Goal: Task Accomplishment & Management: Use online tool/utility

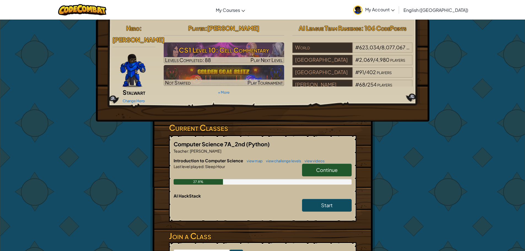
click at [335, 164] on link "Continue" at bounding box center [327, 170] width 50 height 13
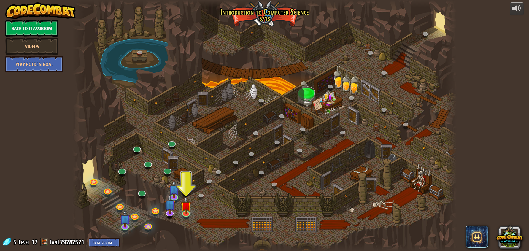
drag, startPoint x: 395, startPoint y: 139, endPoint x: 379, endPoint y: 146, distance: 16.8
click at [379, 146] on div at bounding box center [264, 125] width 384 height 251
click at [185, 209] on img at bounding box center [186, 201] width 10 height 23
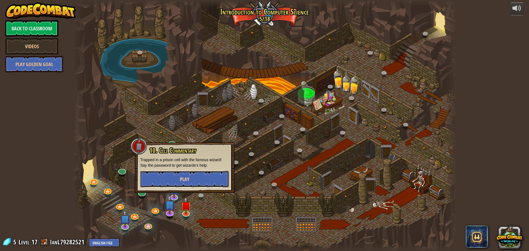
click at [193, 177] on button "Play" at bounding box center [184, 179] width 89 height 17
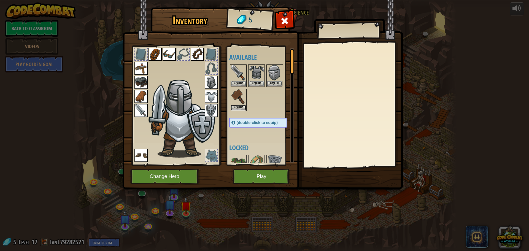
click at [234, 108] on button "Equip" at bounding box center [238, 108] width 15 height 6
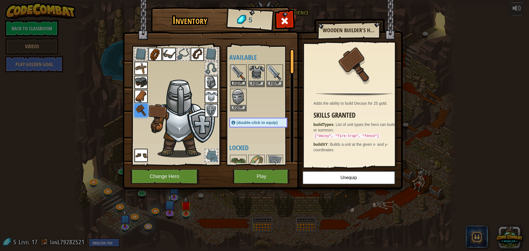
click at [234, 83] on button "Equip" at bounding box center [238, 83] width 15 height 6
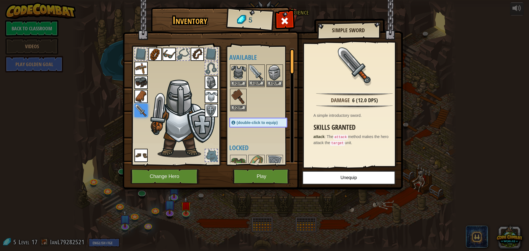
click at [257, 79] on img at bounding box center [256, 72] width 15 height 15
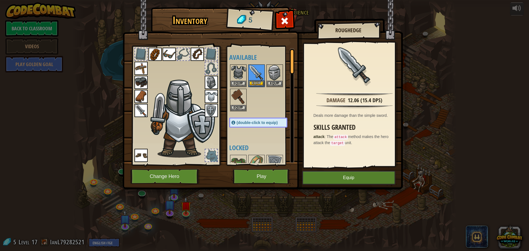
click at [257, 79] on img at bounding box center [256, 72] width 15 height 15
click at [257, 83] on button "Equip" at bounding box center [256, 83] width 15 height 6
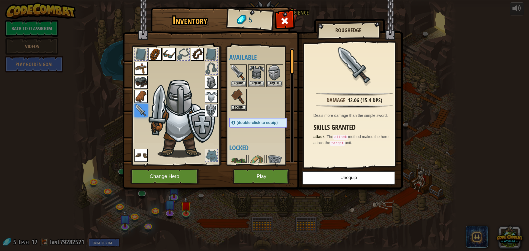
click at [293, 199] on div "Inventory 5 Available Equip Equip Equip Equip Equip Equip Equip Equip Equip Equ…" at bounding box center [264, 125] width 529 height 251
click at [247, 176] on button "Play" at bounding box center [262, 176] width 58 height 15
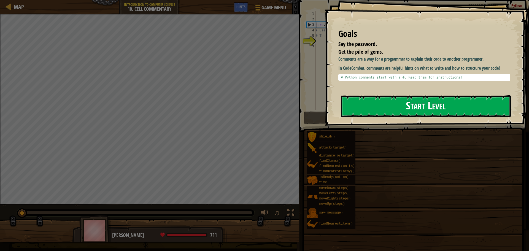
click at [352, 108] on button "Start Level" at bounding box center [426, 106] width 170 height 22
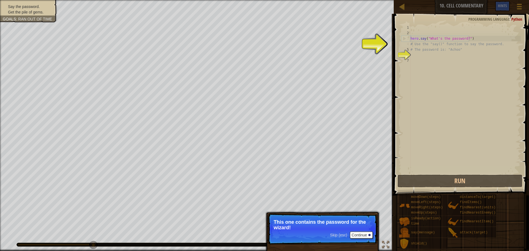
click at [412, 41] on div "hero . say ( "What's the password?" ) # Use the "say()" function to say the pas…" at bounding box center [465, 105] width 111 height 160
type textarea "# Use the "say()" function to say the password."
click at [411, 58] on div "6" at bounding box center [406, 55] width 9 height 6
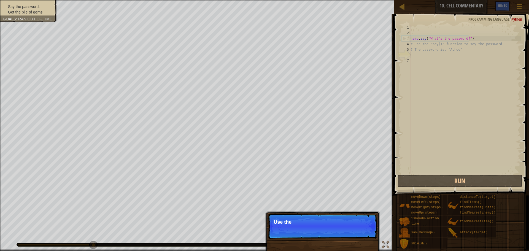
click at [412, 54] on div "hero . say ( "What's the password?" ) # Use the "say()" function to say the pas…" at bounding box center [465, 105] width 111 height 160
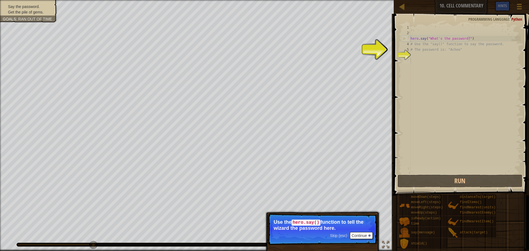
click at [414, 58] on div "hero . say ( "What's the password?" ) # Use the "say()" function to say the pas…" at bounding box center [465, 105] width 111 height 160
click at [359, 233] on button "Continue" at bounding box center [361, 235] width 23 height 7
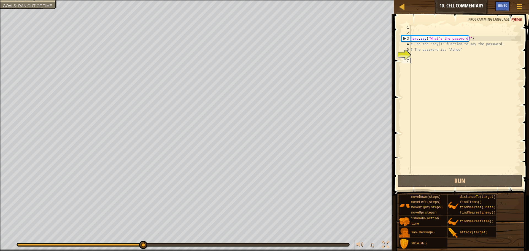
click at [412, 55] on div "hero . say ( "What's the password?" ) # Use the "say()" function to say the pas…" at bounding box center [465, 105] width 111 height 160
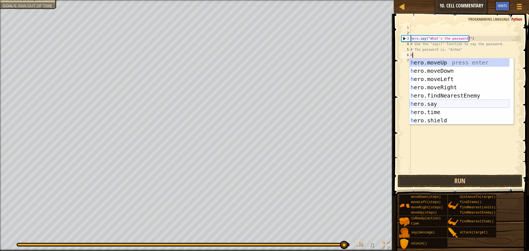
click at [426, 102] on div "h ero.moveUp press enter h ero.moveDown press enter h ero.moveLeft press enter …" at bounding box center [460, 99] width 100 height 83
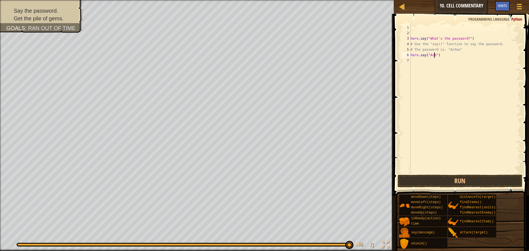
scroll to position [2, 2]
type textarea "hero.say("Achoo")"
click at [419, 183] on button "Run" at bounding box center [460, 181] width 125 height 13
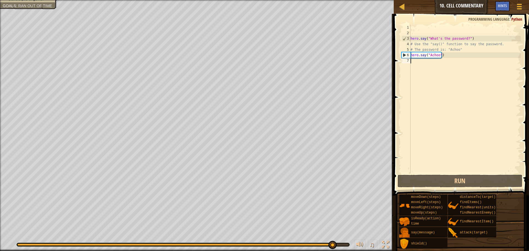
click at [432, 68] on div "hero . say ( "What's the password?" ) # Use the "say()" function to say the pas…" at bounding box center [465, 105] width 111 height 160
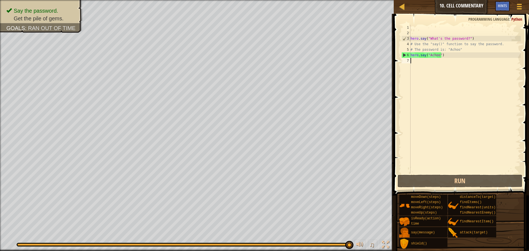
type textarea "m"
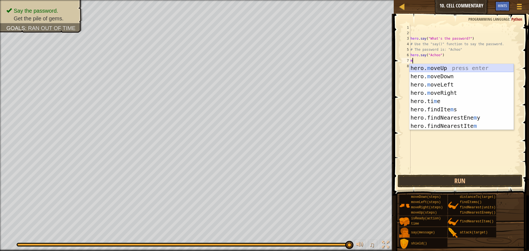
click at [422, 65] on div "hero. m oveUp press enter hero. m oveDown press enter hero. m oveLeft press ent…" at bounding box center [462, 105] width 104 height 83
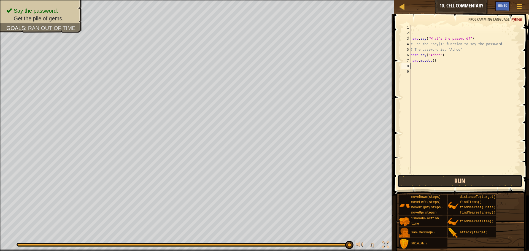
click at [423, 182] on button "Run" at bounding box center [460, 181] width 125 height 13
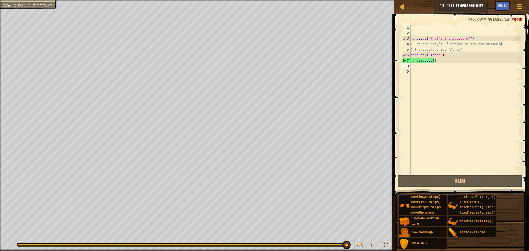
type textarea "m"
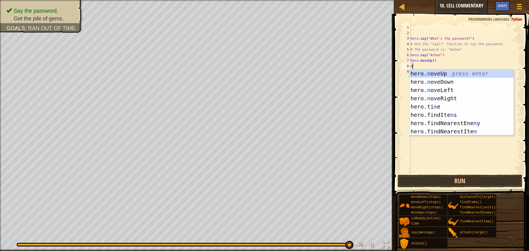
drag, startPoint x: 420, startPoint y: 71, endPoint x: 422, endPoint y: 74, distance: 3.4
click at [420, 71] on div "hero. m oveUp press enter hero. m oveDown press enter hero. m oveLeft press ent…" at bounding box center [462, 110] width 104 height 83
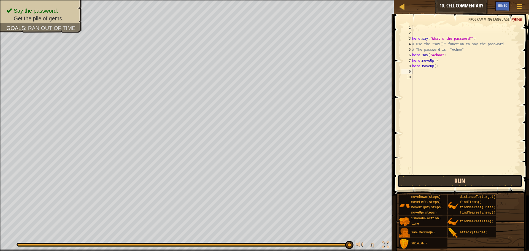
click at [422, 182] on button "Run" at bounding box center [460, 181] width 125 height 13
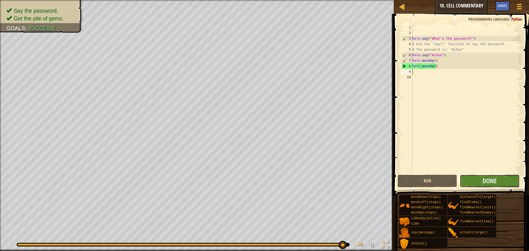
click at [468, 179] on button "Done" at bounding box center [490, 181] width 60 height 13
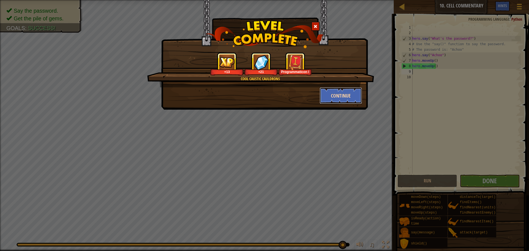
click at [336, 92] on button "Continue" at bounding box center [341, 95] width 43 height 17
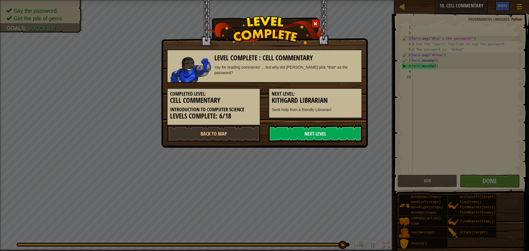
click at [313, 135] on link "Next Level" at bounding box center [315, 133] width 93 height 17
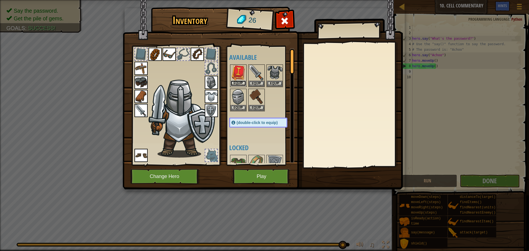
click at [243, 83] on button "Equip" at bounding box center [238, 83] width 15 height 6
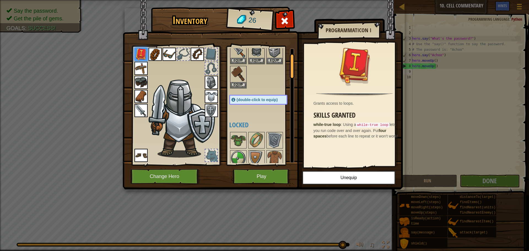
scroll to position [0, 0]
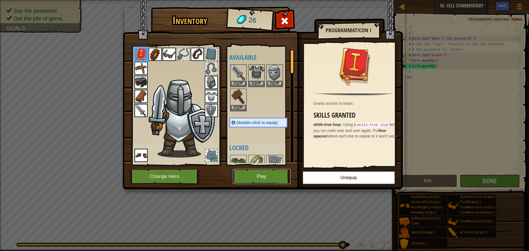
click at [245, 178] on button "Play" at bounding box center [262, 176] width 58 height 15
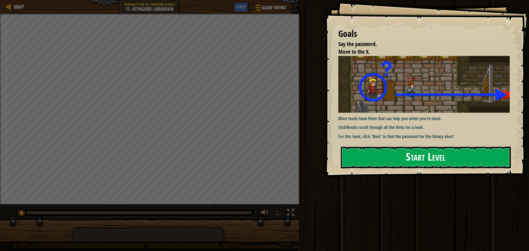
click at [378, 105] on img at bounding box center [426, 84] width 176 height 57
click at [375, 157] on button "Start Level" at bounding box center [426, 158] width 170 height 22
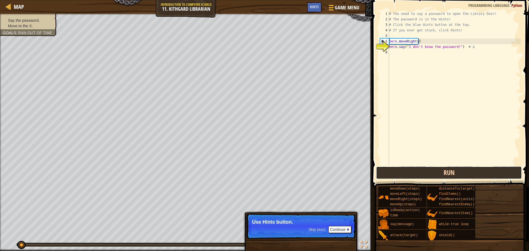
click at [399, 171] on button "Run" at bounding box center [449, 172] width 146 height 13
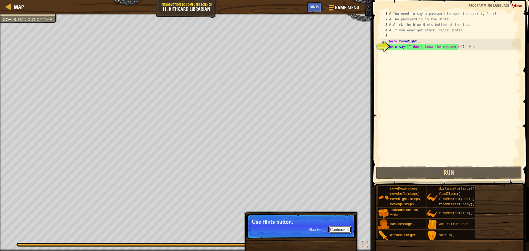
click at [345, 228] on button "Continue" at bounding box center [340, 229] width 23 height 7
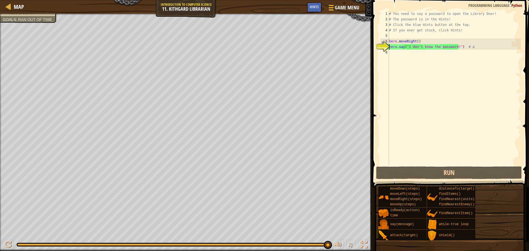
click at [404, 48] on div "# You need to say a password to open the Library Door! # The password is in the…" at bounding box center [454, 93] width 133 height 165
click at [411, 48] on div "# You need to say a password to open the Library Door! # The password is in the…" at bounding box center [454, 93] width 133 height 165
click at [313, 6] on span "Hints" at bounding box center [314, 6] width 9 height 5
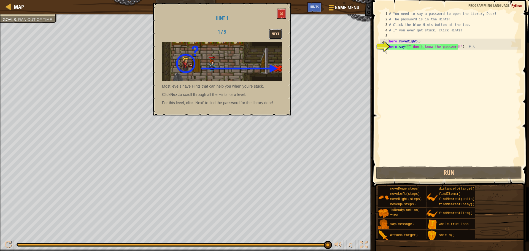
click at [271, 33] on button "Next" at bounding box center [275, 34] width 13 height 10
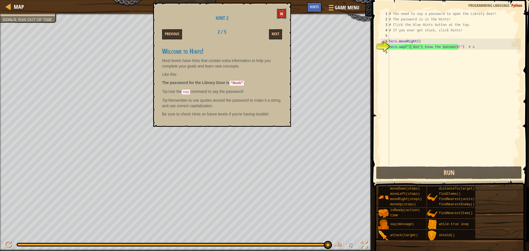
click at [283, 13] on span at bounding box center [282, 14] width 4 height 4
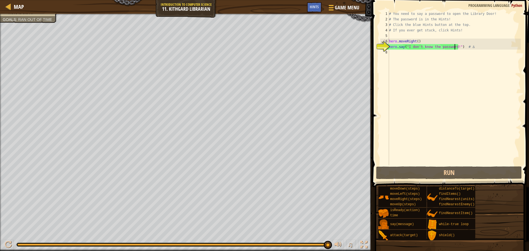
click at [454, 47] on div "# You need to say a password to open the Library Door! # The password is in the…" at bounding box center [454, 93] width 133 height 165
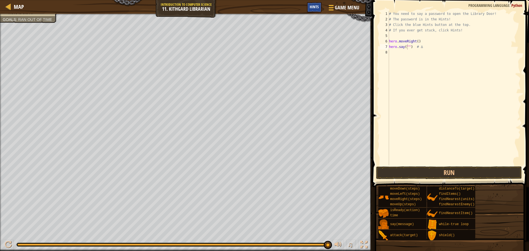
click at [319, 7] on span "Hints" at bounding box center [314, 6] width 9 height 5
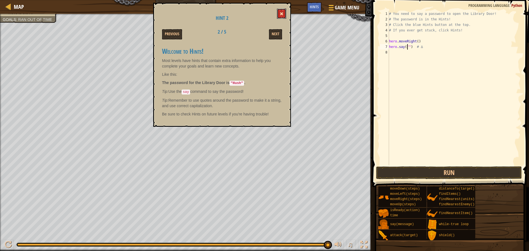
click at [281, 9] on button at bounding box center [281, 14] width 9 height 10
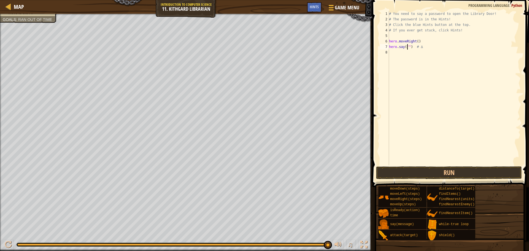
click at [408, 46] on div "# You need to say a password to open the Library Door! # The password is in the…" at bounding box center [454, 93] width 133 height 165
type textarea "hero.say("Hush") # ∆"
click at [401, 52] on div "# You need to say a password to open the Library Door! # The password is in the…" at bounding box center [454, 93] width 133 height 165
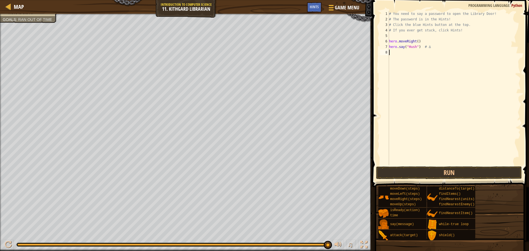
type textarea "m"
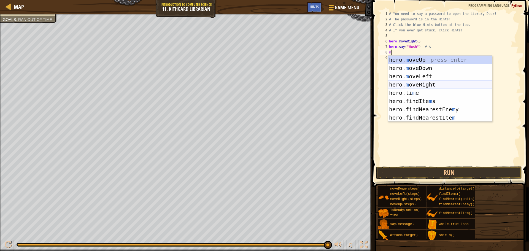
click at [398, 82] on div "hero. m oveUp press enter hero. m oveDown press enter hero. m oveLeft press ent…" at bounding box center [440, 97] width 104 height 83
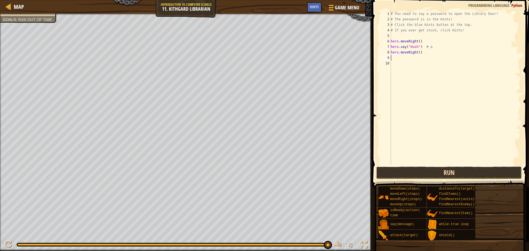
click at [420, 176] on button "Run" at bounding box center [449, 172] width 146 height 13
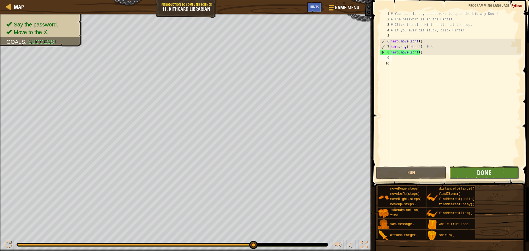
click at [461, 168] on button "Done" at bounding box center [484, 172] width 70 height 13
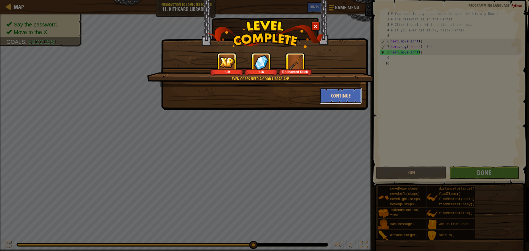
click at [345, 91] on button "Continue" at bounding box center [341, 95] width 43 height 17
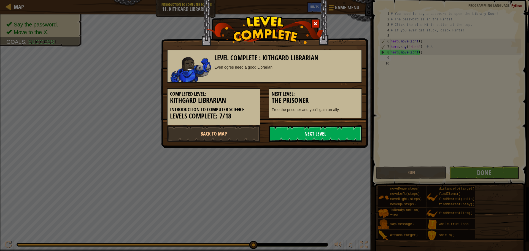
click at [321, 136] on link "Next Level" at bounding box center [315, 133] width 93 height 17
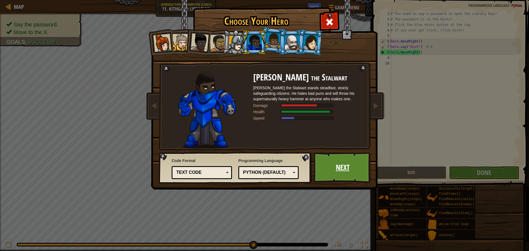
click at [365, 163] on link "Next" at bounding box center [343, 167] width 58 height 30
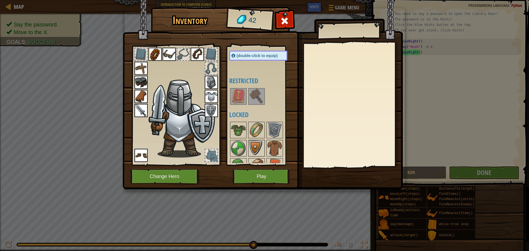
scroll to position [0, 0]
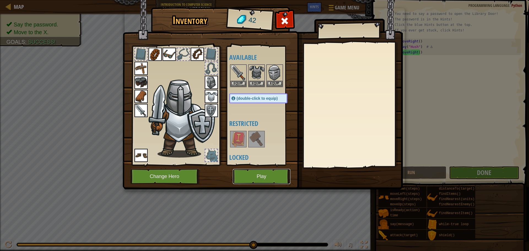
click at [252, 175] on button "Play" at bounding box center [262, 176] width 58 height 15
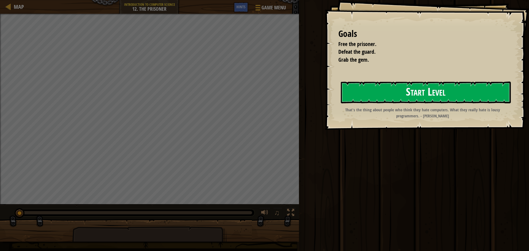
click at [386, 91] on button "Start Level" at bounding box center [426, 93] width 170 height 22
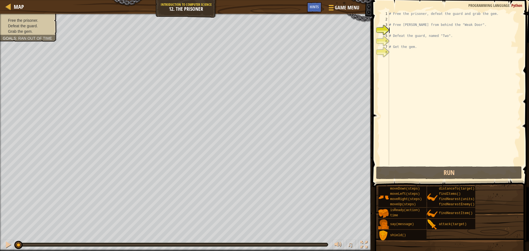
scroll to position [2, 0]
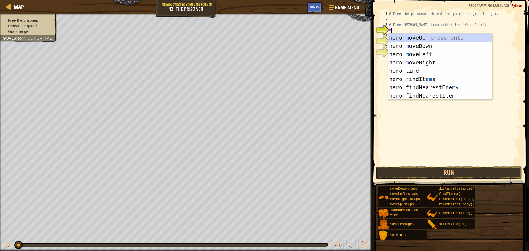
type textarea "mo"
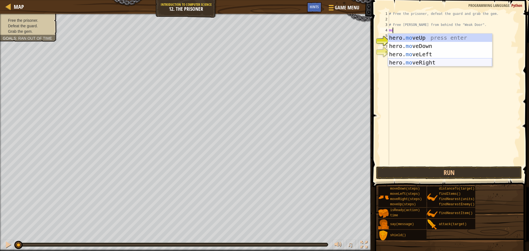
click at [397, 61] on div "hero. mo veUp press enter hero. mo veDown press enter hero. mo veLeft press ent…" at bounding box center [440, 59] width 104 height 50
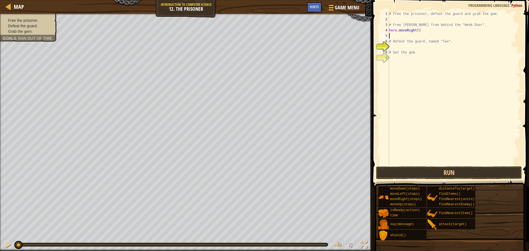
click at [416, 31] on div "# Free the prisoner, defeat the guard and grab the gem. # Free [PERSON_NAME] fr…" at bounding box center [454, 93] width 133 height 165
click at [459, 171] on button "Run" at bounding box center [449, 172] width 146 height 13
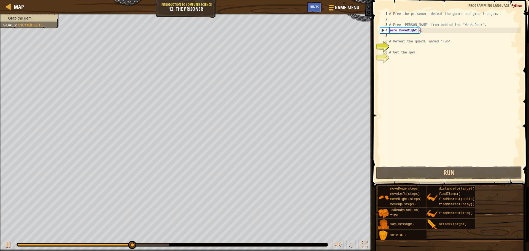
drag, startPoint x: 120, startPoint y: 241, endPoint x: 94, endPoint y: 237, distance: 27.1
click at [94, 237] on div "♫" at bounding box center [186, 243] width 372 height 17
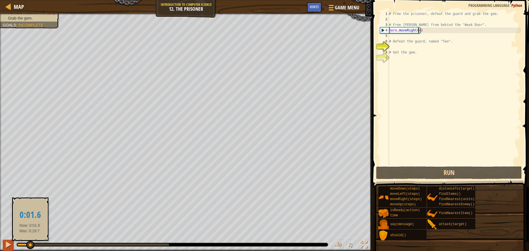
drag, startPoint x: 140, startPoint y: 243, endPoint x: 12, endPoint y: 241, distance: 128.7
click at [26, 244] on div at bounding box center [30, 245] width 8 height 8
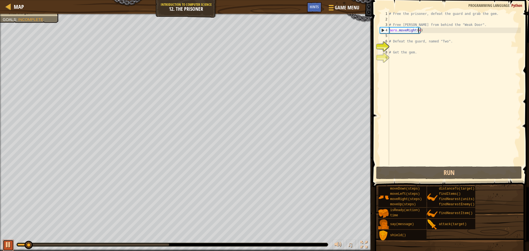
click at [5, 241] on div at bounding box center [8, 244] width 7 height 7
click at [395, 39] on div "# Free the prisoner, defeat the guard and grab the gem. # Free [PERSON_NAME] fr…" at bounding box center [454, 93] width 133 height 165
type textarea "# Defeat the guard, named "Two"."
click at [393, 36] on div "# Free the prisoner, defeat the guard and grab the gem. # Free [PERSON_NAME] fr…" at bounding box center [454, 93] width 133 height 165
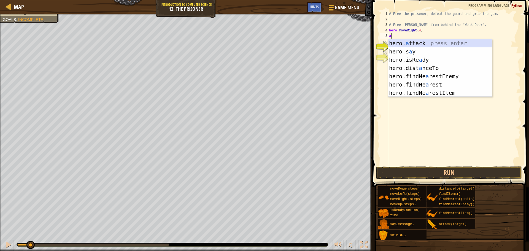
click at [424, 41] on div "hero. a ttack press enter hero.s a y press enter hero.isRe a dy press enter her…" at bounding box center [440, 76] width 104 height 74
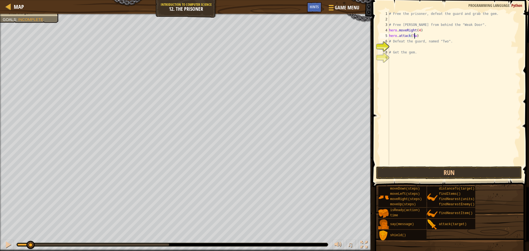
scroll to position [2, 2]
click at [427, 174] on button "Run" at bounding box center [449, 172] width 146 height 13
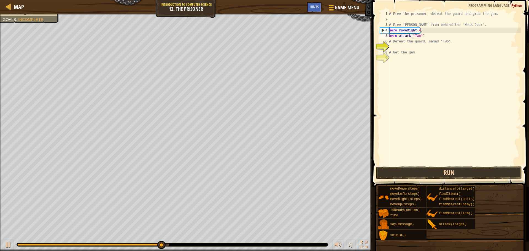
type textarea "hero.attack("Two")"
click at [395, 173] on button "Run" at bounding box center [449, 172] width 146 height 13
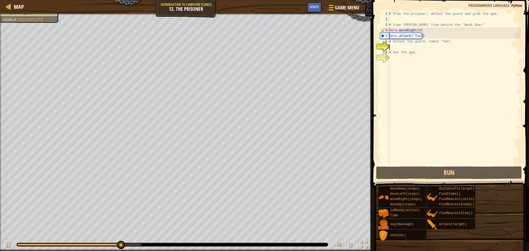
click at [404, 48] on div "# Free the prisoner, defeat the guard and grab the gem. # Free [PERSON_NAME] fr…" at bounding box center [454, 93] width 133 height 165
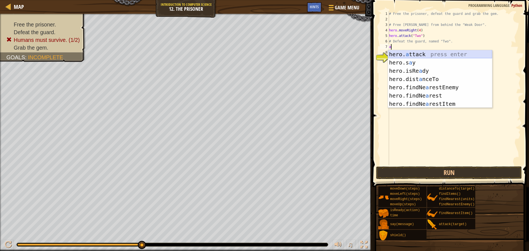
click at [416, 53] on div "hero. a ttack press enter hero.s a y press enter hero.isRe a dy press enter her…" at bounding box center [440, 87] width 104 height 74
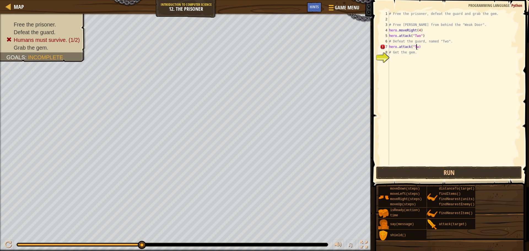
scroll to position [2, 2]
click at [401, 173] on button "Run" at bounding box center [449, 172] width 146 height 13
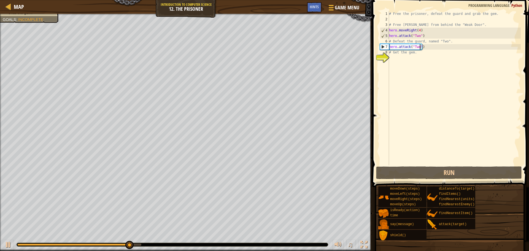
click at [422, 49] on div "# Free the prisoner, defeat the guard and grab the gem. # Free [PERSON_NAME] fr…" at bounding box center [454, 93] width 133 height 165
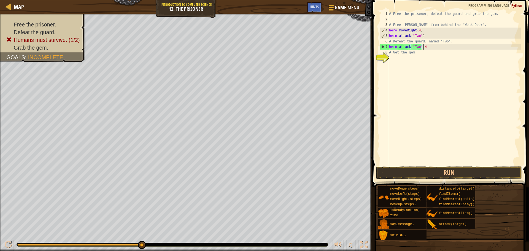
scroll to position [2, 2]
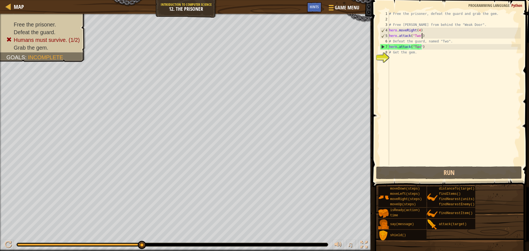
click at [422, 36] on div "# Free the prisoner, defeat the guard and grab the gem. # Free [PERSON_NAME] fr…" at bounding box center [454, 93] width 133 height 165
click at [311, 5] on span "Hints" at bounding box center [314, 6] width 9 height 5
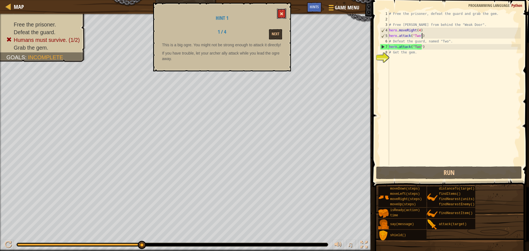
click at [282, 10] on button at bounding box center [281, 14] width 9 height 10
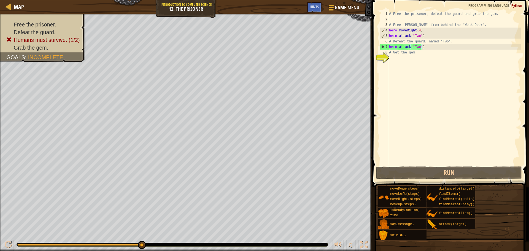
click at [426, 45] on div "# Free the prisoner, defeat the guard and grab the gem. # Free [PERSON_NAME] fr…" at bounding box center [454, 93] width 133 height 165
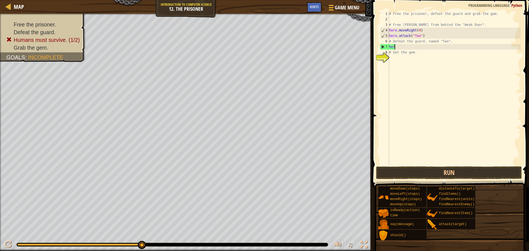
scroll to position [2, 0]
type textarea "h"
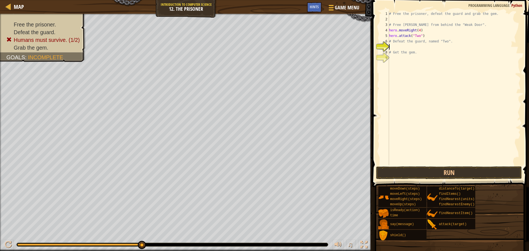
click at [423, 36] on div "# Free the prisoner, defeat the guard and grab the gem. # Free [PERSON_NAME] fr…" at bounding box center [454, 93] width 133 height 165
type textarea "h"
click at [418, 30] on div "# Free the prisoner, defeat the guard and grab the gem. # Free [PERSON_NAME] fr…" at bounding box center [454, 93] width 133 height 165
type textarea "hero.moveRight()"
click at [416, 36] on div "# Free the prisoner, defeat the guard and grab the gem. # Free [PERSON_NAME] fr…" at bounding box center [454, 93] width 133 height 165
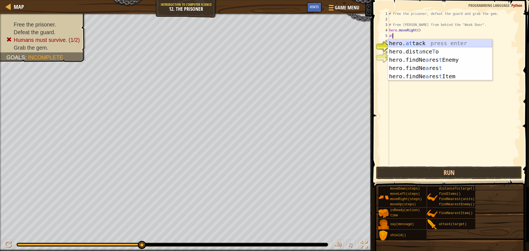
click at [415, 43] on div "hero. at tack press enter hero.dist a nce T o press enter hero.findNe a res t E…" at bounding box center [440, 68] width 104 height 58
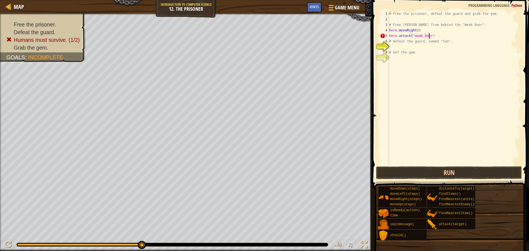
scroll to position [2, 3]
click at [407, 174] on button "Run" at bounding box center [449, 172] width 146 height 13
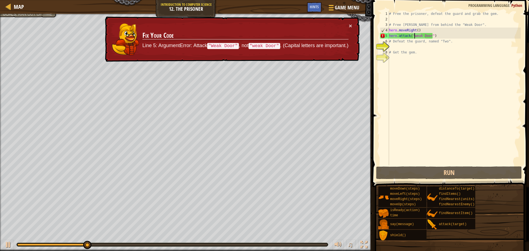
click at [414, 37] on div "# Free the prisoner, defeat the guard and grab the gem. # Free [PERSON_NAME] fr…" at bounding box center [454, 93] width 133 height 165
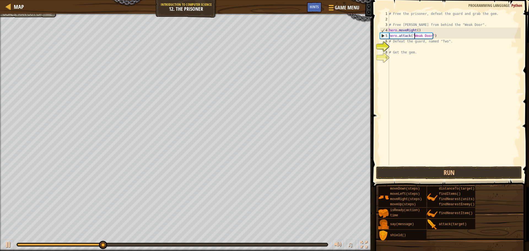
scroll to position [2, 2]
type textarea "hero.attack("Weak Door")"
click at [397, 176] on button "Run" at bounding box center [449, 172] width 146 height 13
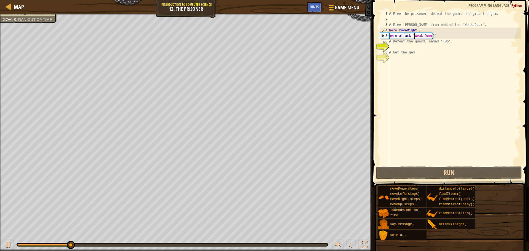
click at [400, 47] on div "# Free the prisoner, defeat the guard and grab the gem. # Free [PERSON_NAME] fr…" at bounding box center [454, 93] width 133 height 165
type textarea "m"
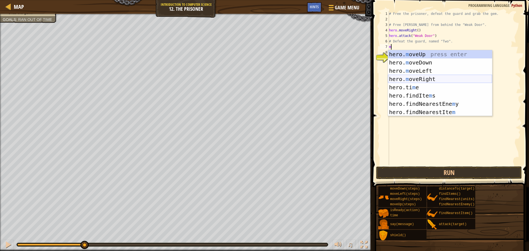
click at [407, 76] on div "hero. m oveUp press enter hero. m oveDown press enter hero. m oveLeft press ent…" at bounding box center [440, 91] width 104 height 83
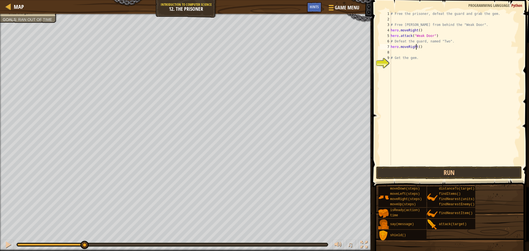
click at [417, 47] on div "# Free the prisoner, defeat the guard and grab the gem. # Free [PERSON_NAME] fr…" at bounding box center [455, 93] width 131 height 165
click at [418, 48] on div "# Free the prisoner, defeat the guard and grab the gem. # Free [PERSON_NAME] fr…" at bounding box center [455, 93] width 131 height 165
type textarea "hero.moveRight(3)"
click at [415, 171] on button "Run" at bounding box center [449, 172] width 146 height 13
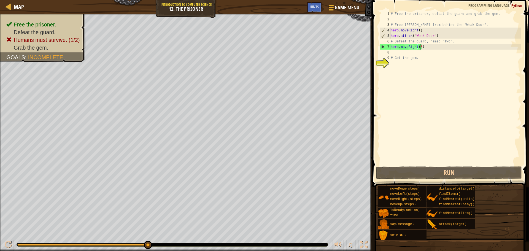
click at [399, 53] on div "# Free the prisoner, defeat the guard and grab the gem. # Free [PERSON_NAME] fr…" at bounding box center [455, 93] width 131 height 165
type textarea "m"
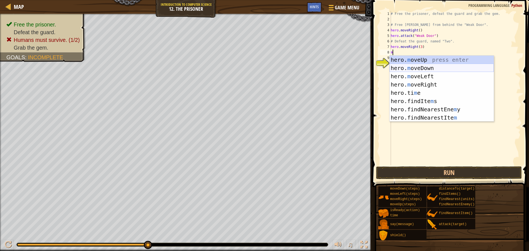
click at [405, 68] on div "hero. m oveUp press enter hero. m oveDown press enter hero. m oveLeft press ent…" at bounding box center [442, 97] width 104 height 83
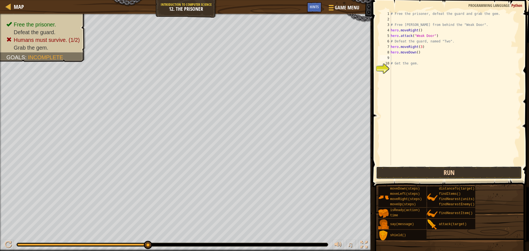
click at [413, 177] on button "Run" at bounding box center [449, 172] width 146 height 13
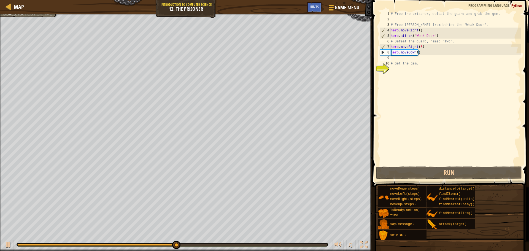
type textarea "m"
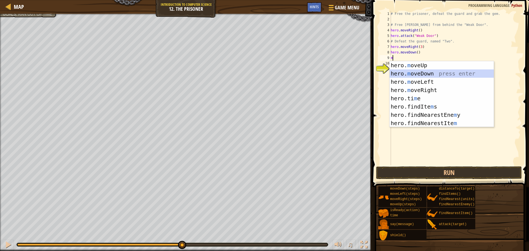
click at [408, 74] on div "hero. m oveUp press enter hero. m oveDown press enter hero. m oveLeft press ent…" at bounding box center [442, 102] width 104 height 83
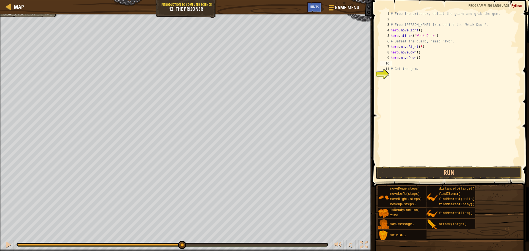
click at [417, 57] on div "# Free the prisoner, defeat the guard and grab the gem. # Free [PERSON_NAME] fr…" at bounding box center [455, 93] width 131 height 165
type textarea "hero.moveDown(2)"
click at [408, 63] on div "# Free the prisoner, defeat the guard and grab the gem. # Free [PERSON_NAME] fr…" at bounding box center [455, 93] width 131 height 165
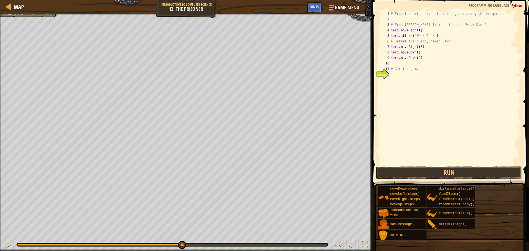
type textarea "m"
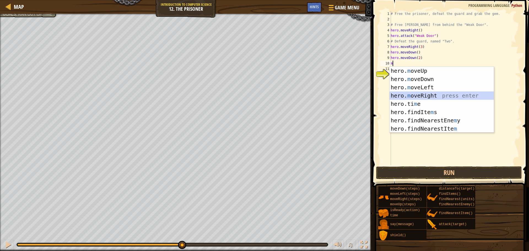
click at [410, 95] on div "hero. m oveUp press enter hero. m oveDown press enter hero. m oveLeft press ent…" at bounding box center [442, 108] width 104 height 83
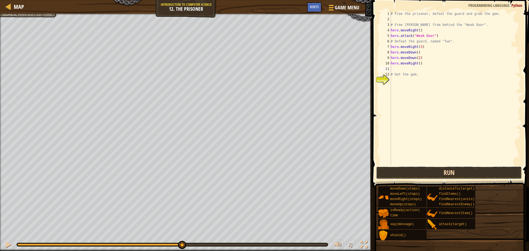
click at [407, 170] on button "Run" at bounding box center [449, 172] width 146 height 13
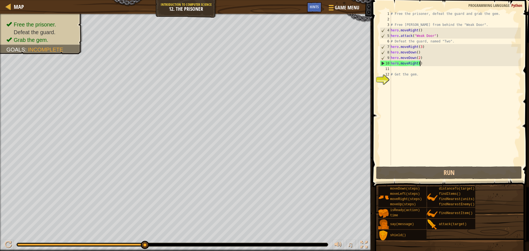
click at [421, 63] on div "# Free the prisoner, defeat the guard and grab the gem. # Free [PERSON_NAME] fr…" at bounding box center [455, 93] width 131 height 165
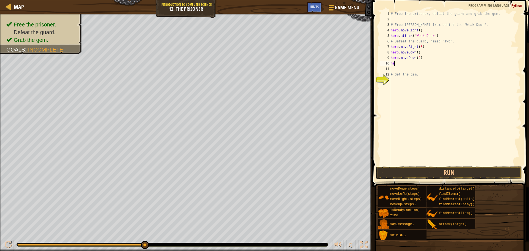
type textarea "h"
click at [399, 172] on button "Run" at bounding box center [449, 172] width 146 height 13
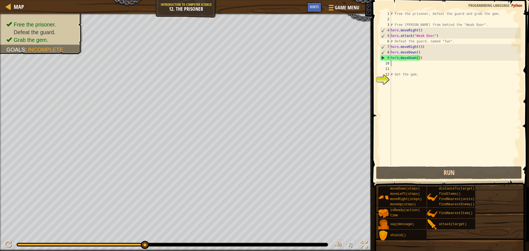
click at [411, 63] on div "# Free the prisoner, defeat the guard and grab the gem. # Free [PERSON_NAME] fr…" at bounding box center [455, 93] width 131 height 165
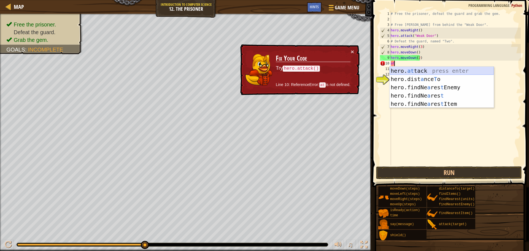
click at [416, 69] on div "hero. at tack press enter hero.dist a nce T o press enter hero.findNe a res t E…" at bounding box center [442, 96] width 104 height 58
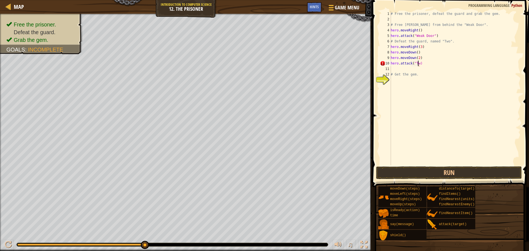
scroll to position [2, 2]
type textarea "hero.attack("Two")"
click at [403, 173] on button "Run" at bounding box center [449, 172] width 146 height 13
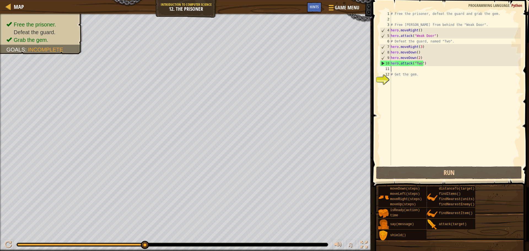
click at [408, 71] on div "# Free the prisoner, defeat the guard and grab the gem. # Free [PERSON_NAME] fr…" at bounding box center [455, 93] width 131 height 165
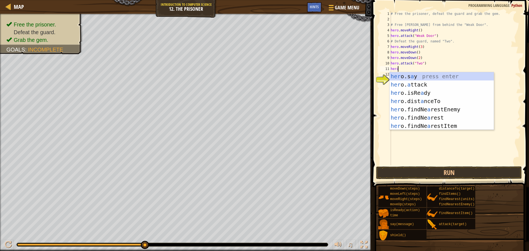
scroll to position [2, 0]
click at [411, 83] on div "her o.s a y press enter her o. a ttack press enter her o.isRe a dy press enter …" at bounding box center [442, 109] width 104 height 74
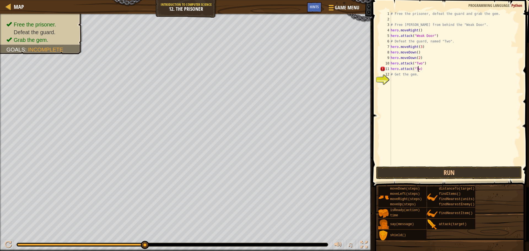
scroll to position [2, 2]
type textarea "hero.attack("Two")"
click at [405, 171] on button "Run" at bounding box center [449, 172] width 146 height 13
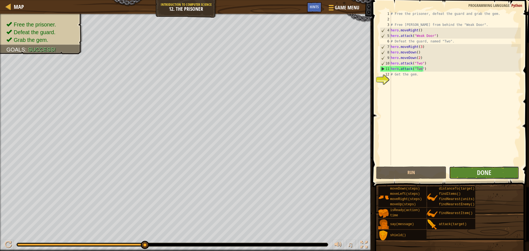
click at [469, 168] on button "Done" at bounding box center [484, 172] width 70 height 13
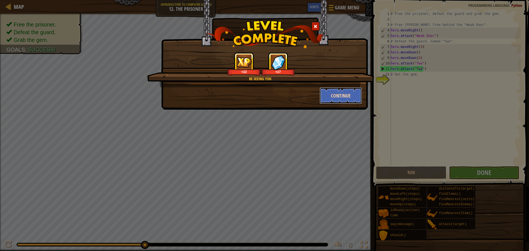
click at [341, 95] on button "Continue" at bounding box center [341, 95] width 43 height 17
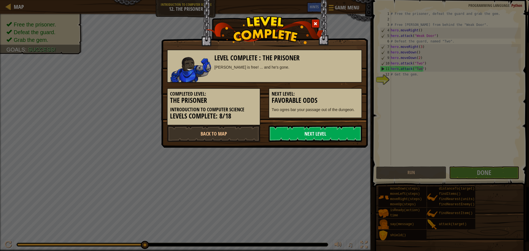
click at [313, 131] on link "Next Level" at bounding box center [315, 133] width 93 height 17
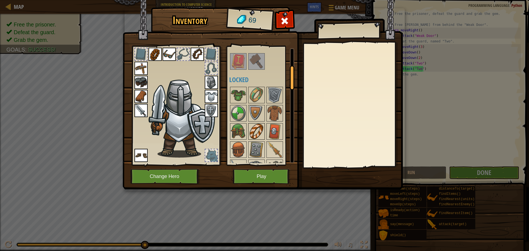
scroll to position [83, 0]
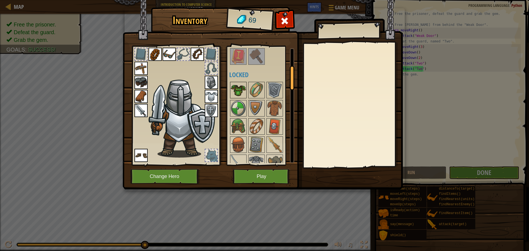
click at [243, 90] on img at bounding box center [238, 89] width 15 height 15
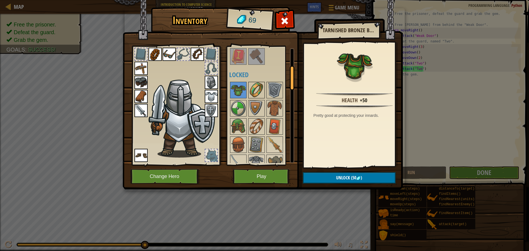
click at [256, 87] on img at bounding box center [256, 89] width 15 height 15
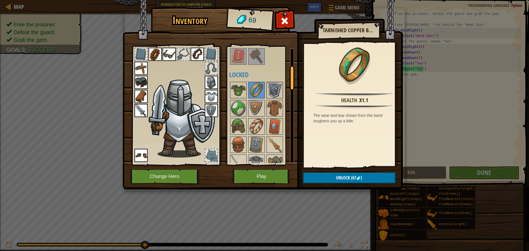
click at [280, 89] on img at bounding box center [274, 89] width 15 height 15
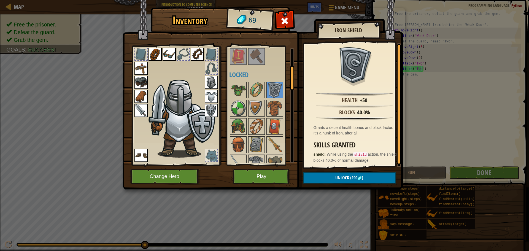
click at [211, 111] on img at bounding box center [211, 110] width 13 height 13
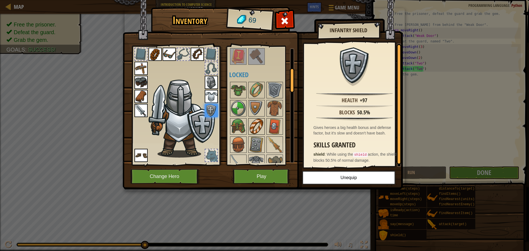
scroll to position [110, 0]
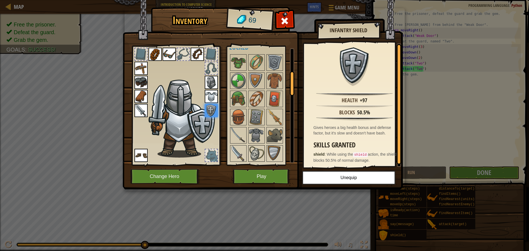
click at [256, 154] on img at bounding box center [256, 153] width 15 height 15
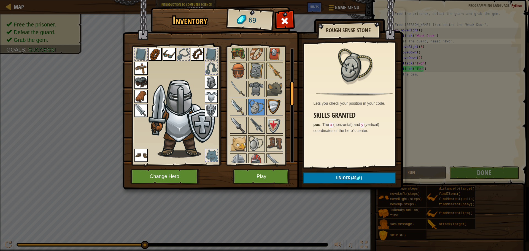
scroll to position [165, 0]
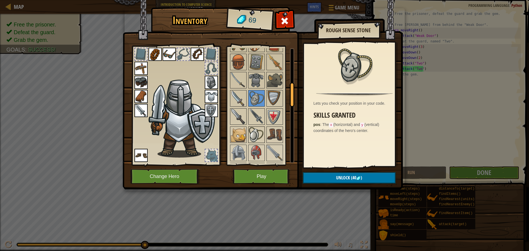
click at [255, 131] on img at bounding box center [256, 134] width 15 height 15
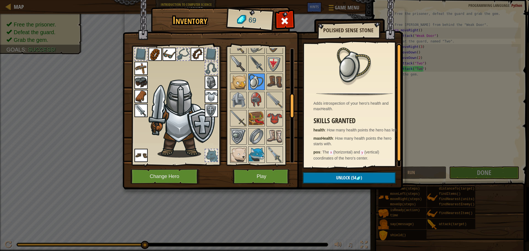
scroll to position [220, 0]
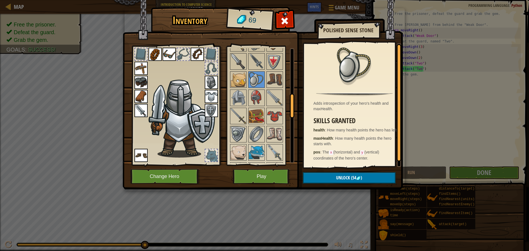
click at [257, 125] on div at bounding box center [263, 170] width 69 height 455
click at [255, 129] on img at bounding box center [256, 133] width 15 height 15
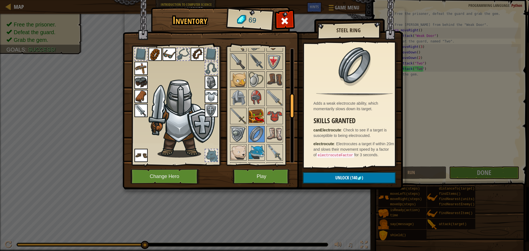
click at [255, 119] on img at bounding box center [256, 115] width 15 height 15
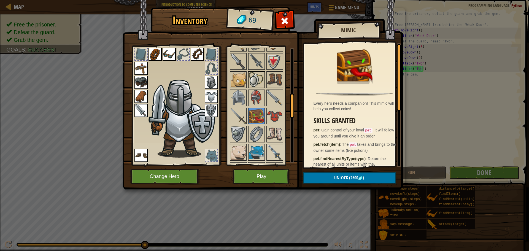
click at [255, 77] on img at bounding box center [256, 79] width 15 height 15
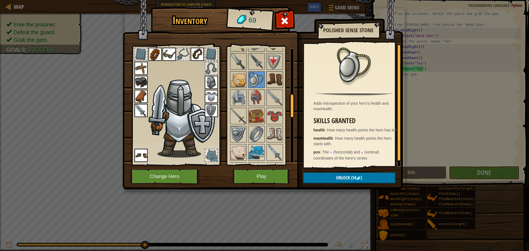
click at [274, 75] on img at bounding box center [274, 79] width 15 height 15
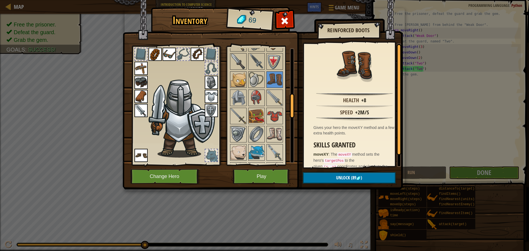
click at [140, 157] on img at bounding box center [140, 155] width 13 height 13
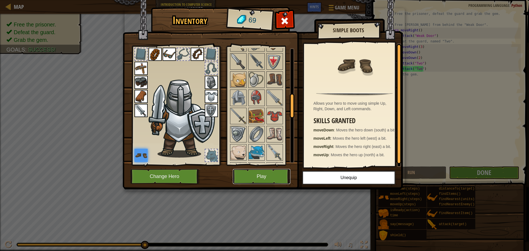
click at [276, 172] on button "Play" at bounding box center [262, 176] width 58 height 15
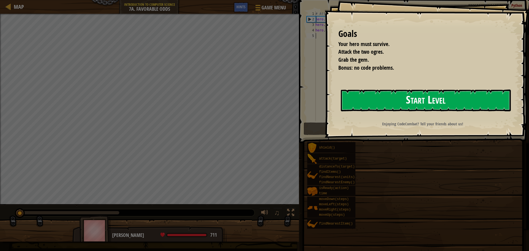
click at [359, 101] on button "Start Level" at bounding box center [426, 101] width 170 height 22
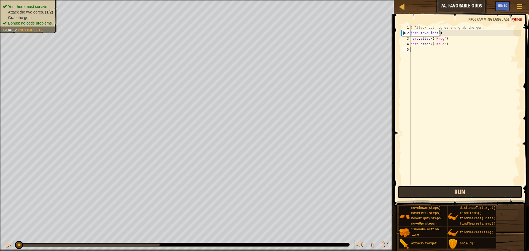
click at [425, 192] on button "Run" at bounding box center [460, 192] width 125 height 13
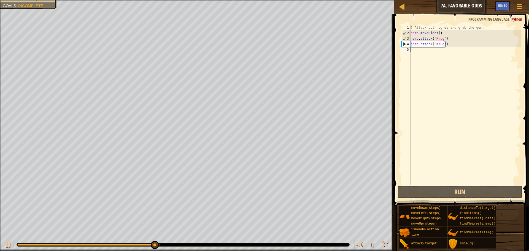
type textarea "m"
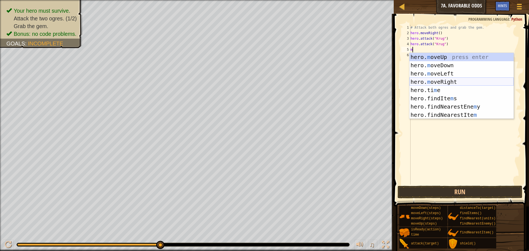
click at [429, 80] on div "hero. m oveUp press enter hero. m oveDown press enter hero. m oveLeft press ent…" at bounding box center [462, 94] width 104 height 83
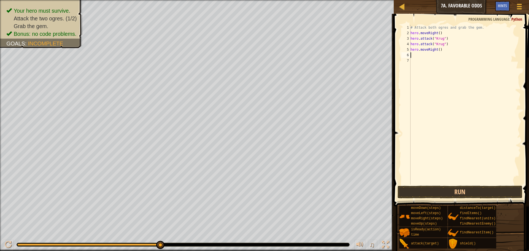
type textarea "m"
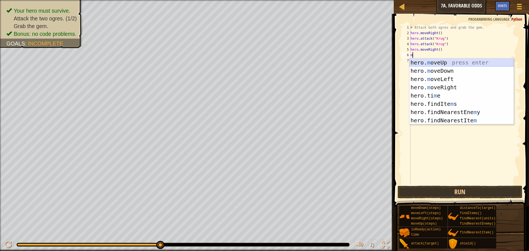
click at [420, 61] on div "hero. m oveUp press enter hero. m oveDown press enter hero. m oveLeft press ent…" at bounding box center [462, 99] width 104 height 83
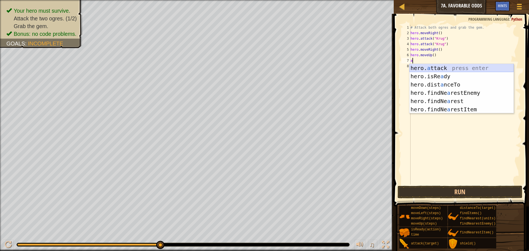
click at [424, 69] on div "hero. a ttack press enter hero.isRe a dy press enter hero.dist a nceTo press en…" at bounding box center [462, 97] width 104 height 66
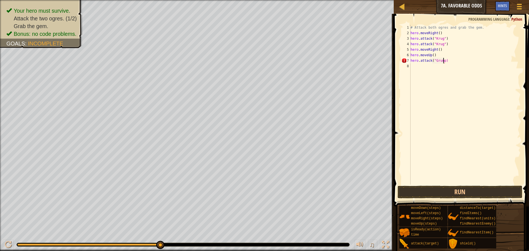
scroll to position [2, 3]
type textarea "hero.attack("Grump")"
click at [440, 194] on button "Run" at bounding box center [460, 192] width 125 height 13
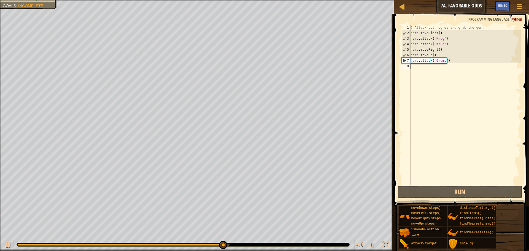
click at [416, 67] on div "# Attack both ogres and grab the gem. hero . moveRight ( ) hero . attack ( "[PE…" at bounding box center [465, 110] width 111 height 171
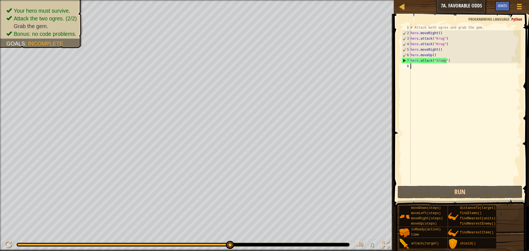
type textarea "m"
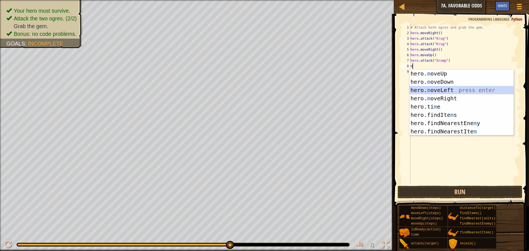
click at [421, 91] on div "hero. m oveUp press enter hero. m oveDown press enter hero. m oveLeft press ent…" at bounding box center [462, 110] width 104 height 83
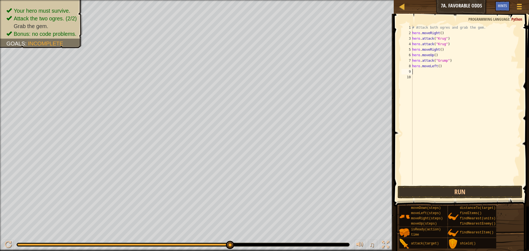
click at [437, 65] on div "# Attack both ogres and grab the gem. hero . moveRight ( ) hero . attack ( "[PE…" at bounding box center [466, 110] width 110 height 171
click at [438, 66] on div "# Attack both ogres and grab the gem. hero . moveRight ( ) hero . attack ( "[PE…" at bounding box center [466, 110] width 110 height 171
type textarea "hero.moveLeft(2)"
click at [442, 194] on button "Run" at bounding box center [460, 192] width 125 height 13
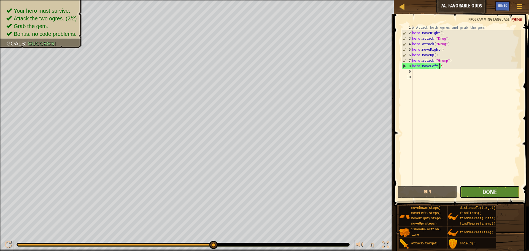
click at [507, 193] on button "Done" at bounding box center [490, 192] width 60 height 13
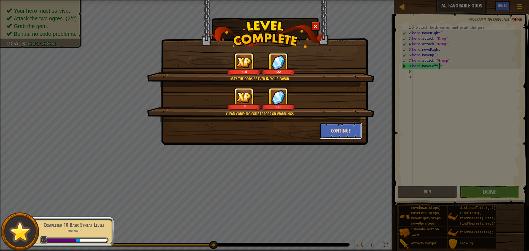
click at [330, 127] on button "Continue" at bounding box center [341, 130] width 43 height 17
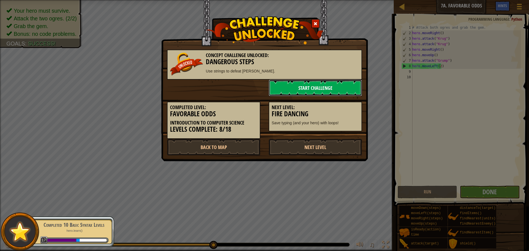
click at [319, 90] on link "Start Challenge" at bounding box center [315, 88] width 93 height 17
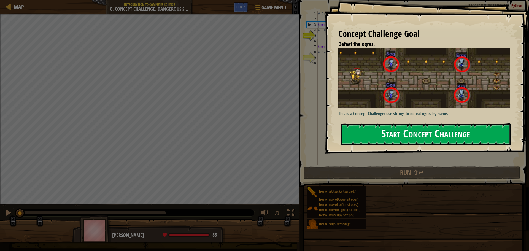
click at [374, 131] on button "Start Concept Challenge" at bounding box center [426, 134] width 170 height 22
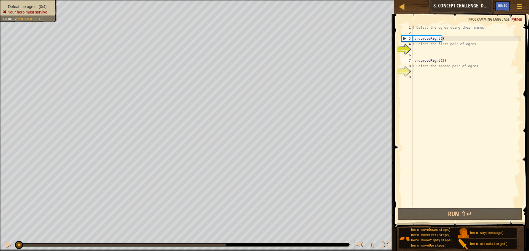
click at [441, 62] on div "# Defeat the ogres using their names. hero . moveRight ( ) # Defeat the first p…" at bounding box center [465, 121] width 109 height 193
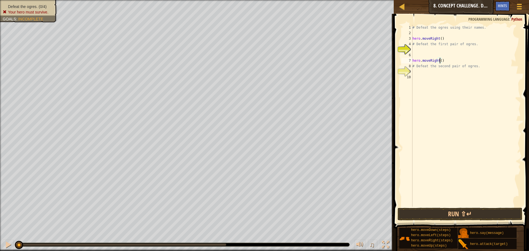
scroll to position [2, 2]
click at [448, 214] on button "Run ⇧↵" at bounding box center [460, 214] width 125 height 13
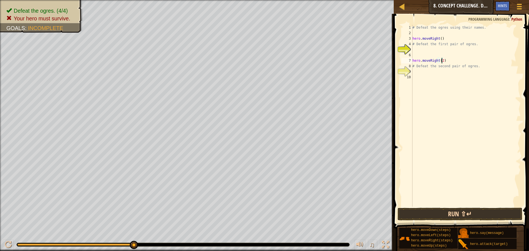
type textarea "hero.moveRight(2)"
click at [463, 217] on button "Run ⇧↵" at bounding box center [460, 214] width 125 height 13
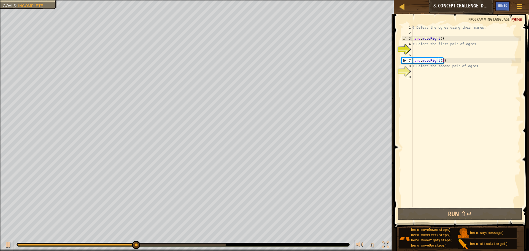
click at [418, 71] on div "# Defeat the ogres using their names. hero . moveRight ( ) # Defeat the first p…" at bounding box center [465, 121] width 109 height 193
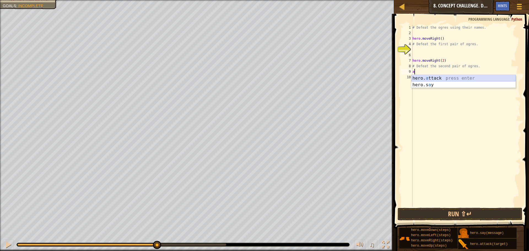
click at [429, 76] on div "hero. a ttack press enter hero.s a y press enter" at bounding box center [463, 88] width 104 height 26
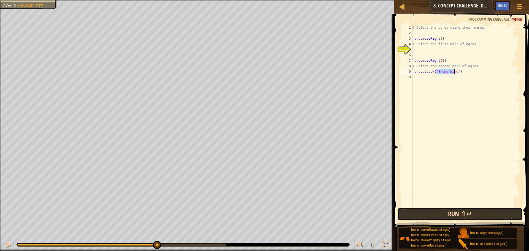
click at [441, 211] on button "Run ⇧↵" at bounding box center [460, 214] width 125 height 13
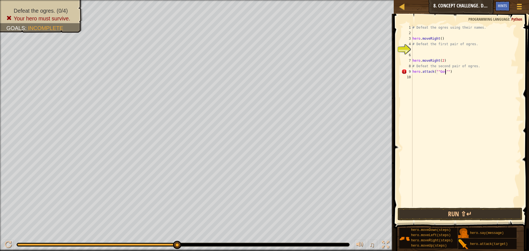
scroll to position [2, 2]
type textarea "hero.attack("Gos")"
click at [454, 218] on button "Run ⇧↵" at bounding box center [460, 214] width 125 height 13
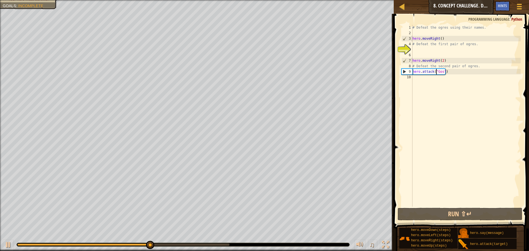
click at [438, 81] on div "# Defeat the ogres using their names. hero . moveRight ( ) # Defeat the first p…" at bounding box center [465, 121] width 109 height 193
click at [451, 72] on div "# Defeat the ogres using their names. hero . moveRight ( ) # Defeat the first p…" at bounding box center [465, 121] width 109 height 193
type textarea "hero.attack("Gos")"
drag, startPoint x: 448, startPoint y: 70, endPoint x: 408, endPoint y: 72, distance: 39.7
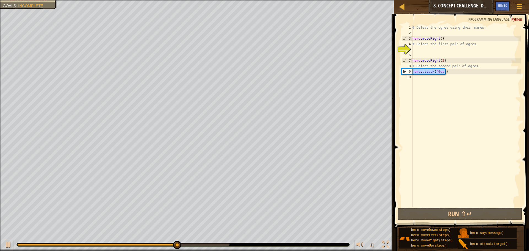
click at [408, 72] on div "hero.attack("Gos") 1 2 3 4 5 6 7 8 9 10 # Defeat the ogres using their names. h…" at bounding box center [460, 116] width 120 height 182
click at [424, 77] on div "# Defeat the ogres using their names. hero . moveRight ( ) # Defeat the first p…" at bounding box center [465, 121] width 109 height 193
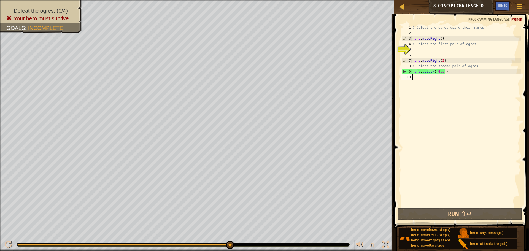
paste textarea "hero.attack("Gos")"
type textarea "hero.attack("Gos")"
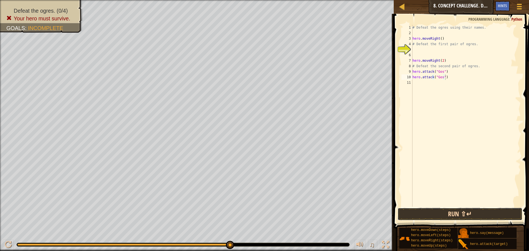
click at [456, 211] on button "Run ⇧↵" at bounding box center [460, 214] width 125 height 13
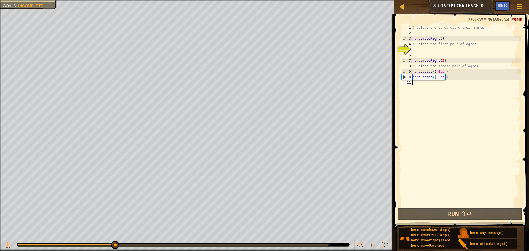
click at [438, 86] on div "# Defeat the ogres using their names. hero . moveRight ( ) # Defeat the first p…" at bounding box center [465, 121] width 109 height 193
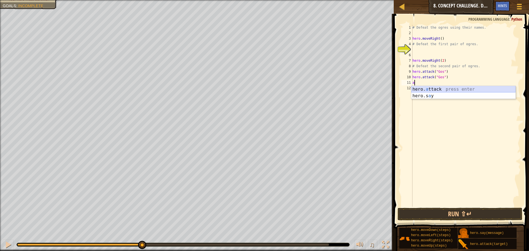
click at [438, 90] on div "hero. a ttack press enter hero.s a y press enter" at bounding box center [463, 99] width 104 height 26
type textarea "hero.attack("Sog")"
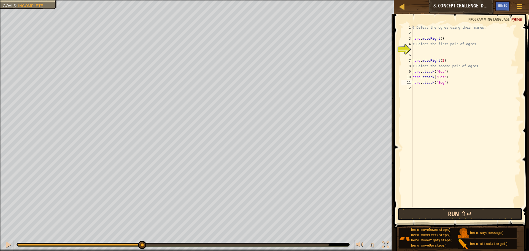
click at [435, 215] on button "Run ⇧↵" at bounding box center [460, 214] width 125 height 13
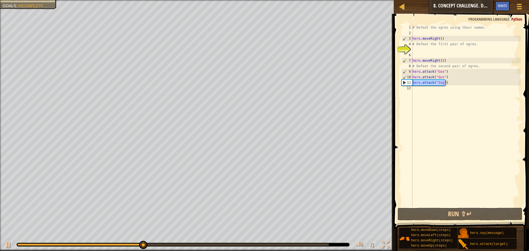
drag, startPoint x: 448, startPoint y: 82, endPoint x: 409, endPoint y: 80, distance: 39.5
click at [409, 80] on div "hero.attack("Sog") 1 2 3 4 5 6 7 8 9 10 11 12 # Defeat the ogres using their na…" at bounding box center [460, 116] width 120 height 182
click at [422, 90] on div "# Defeat the ogres using their names. hero . moveRight ( ) # Defeat the first p…" at bounding box center [465, 121] width 109 height 193
paste textarea "hero.attack("Sog")"
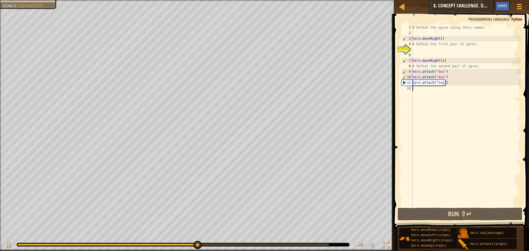
type textarea "hero.attack("Sog")"
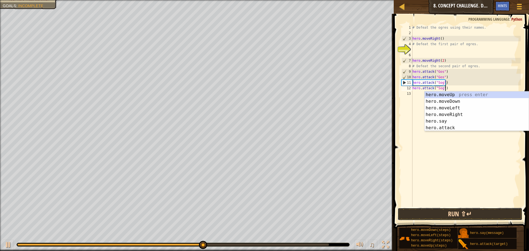
click at [454, 209] on button "Run ⇧↵" at bounding box center [460, 214] width 125 height 13
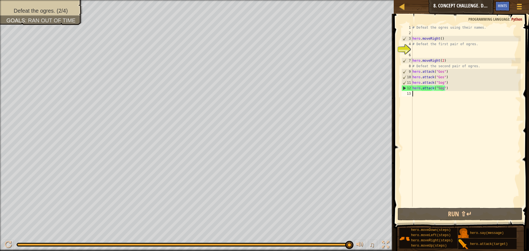
click at [423, 95] on div "# Defeat the ogres using their names. hero . moveRight ( ) # Defeat the first p…" at bounding box center [465, 121] width 109 height 193
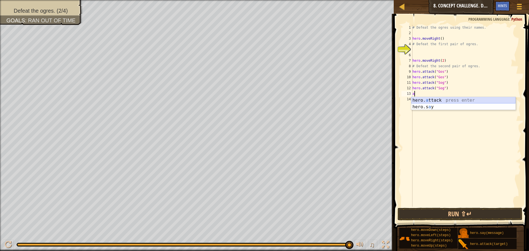
drag, startPoint x: 428, startPoint y: 99, endPoint x: 427, endPoint y: 97, distance: 3.0
click at [427, 99] on div "hero. a ttack press enter hero.s a y press enter" at bounding box center [463, 110] width 104 height 26
type textarea "hero.attack("Ergo")"
click at [430, 216] on button "Run ⇧↵" at bounding box center [460, 214] width 125 height 13
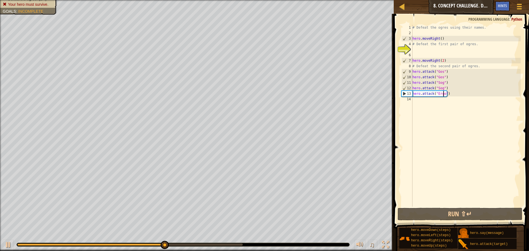
click at [445, 100] on div "# Defeat the ogres using their names. hero . moveRight ( ) # Defeat the first p…" at bounding box center [465, 121] width 109 height 193
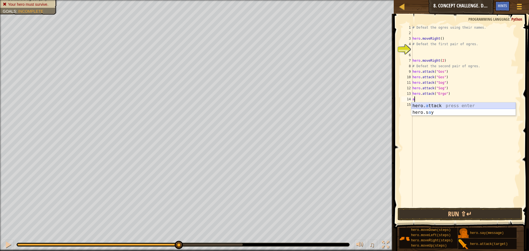
click at [441, 105] on div "hero. a ttack press enter hero.s a y press enter" at bounding box center [463, 116] width 104 height 26
type textarea "hero.attack("Ergo")"
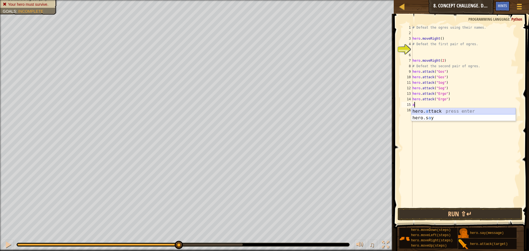
click at [457, 109] on div "hero. a ttack press enter hero.s a y press enter" at bounding box center [463, 121] width 104 height 26
type textarea "hero.attack("Kro")"
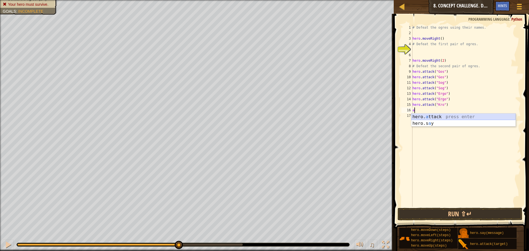
click at [451, 117] on div "hero. a ttack press enter hero.s a y press enter" at bounding box center [463, 127] width 104 height 26
type textarea "hero.attack("Kro")"
click at [423, 216] on button "Run ⇧↵" at bounding box center [460, 214] width 125 height 13
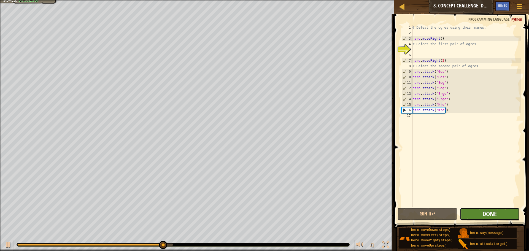
click at [483, 212] on span "Done" at bounding box center [490, 213] width 14 height 9
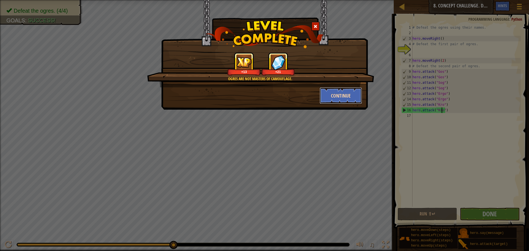
click at [330, 96] on button "Continue" at bounding box center [341, 95] width 43 height 17
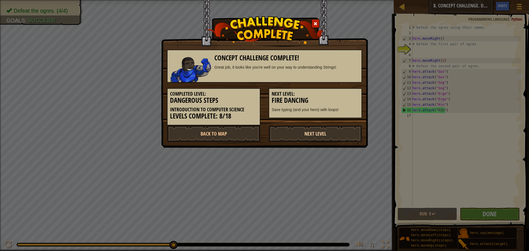
click at [324, 131] on link "Next Level" at bounding box center [315, 133] width 93 height 17
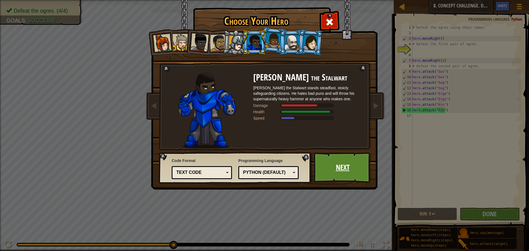
click at [323, 171] on link "Next" at bounding box center [343, 167] width 58 height 30
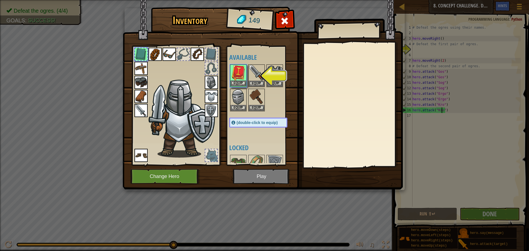
click at [242, 80] on img at bounding box center [238, 72] width 15 height 15
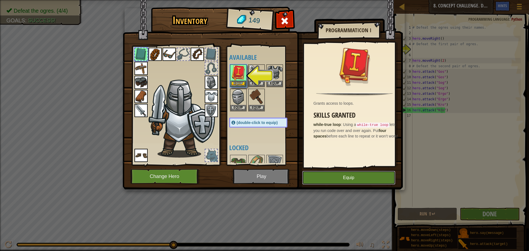
click at [366, 176] on button "Equip" at bounding box center [348, 178] width 93 height 14
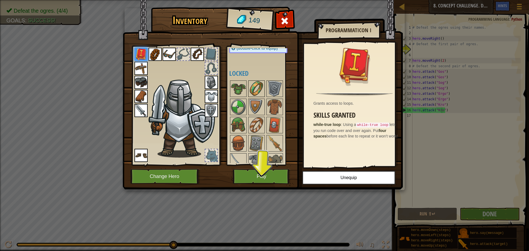
scroll to position [83, 0]
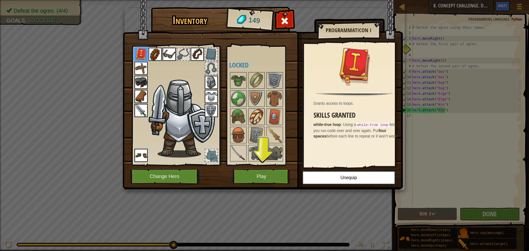
click at [257, 116] on img at bounding box center [256, 116] width 15 height 15
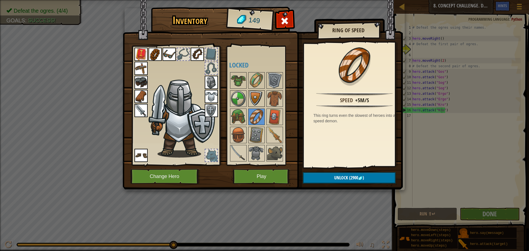
click at [252, 94] on img at bounding box center [256, 98] width 15 height 15
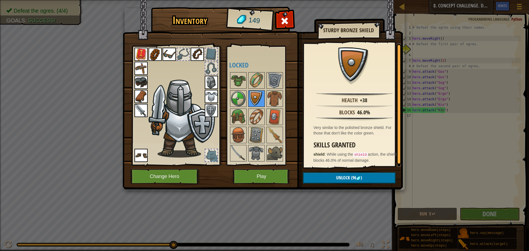
scroll to position [110, 0]
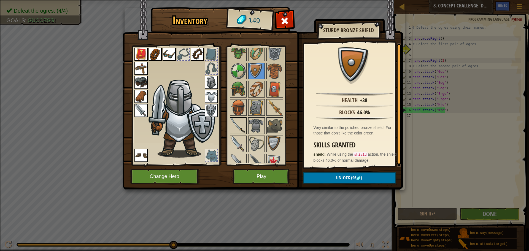
click at [236, 124] on img at bounding box center [238, 125] width 15 height 15
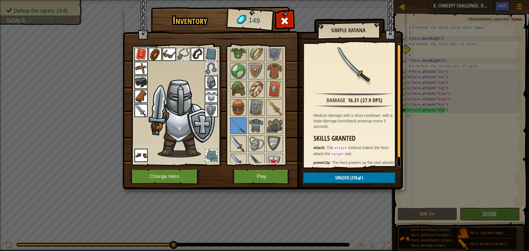
click at [238, 139] on img at bounding box center [238, 143] width 15 height 15
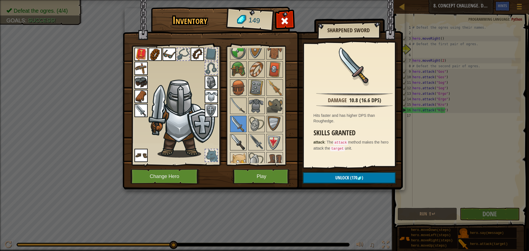
scroll to position [138, 0]
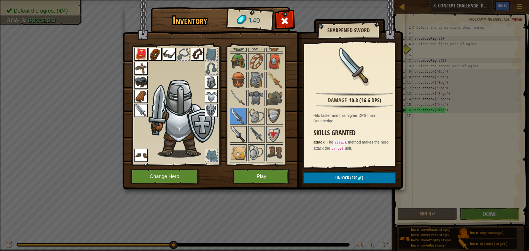
click at [239, 133] on img at bounding box center [238, 134] width 15 height 15
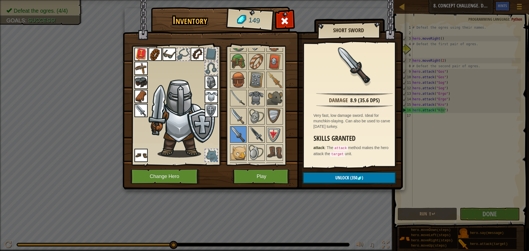
click at [250, 130] on img at bounding box center [256, 134] width 15 height 15
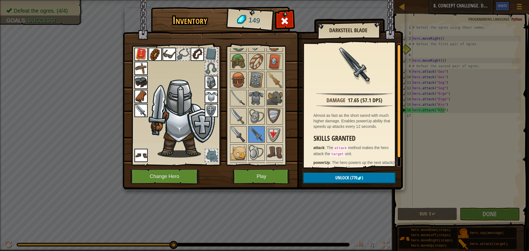
scroll to position [165, 0]
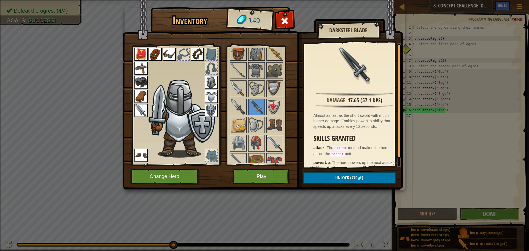
click at [273, 138] on img at bounding box center [274, 143] width 15 height 15
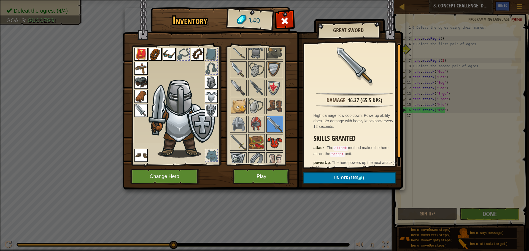
scroll to position [193, 0]
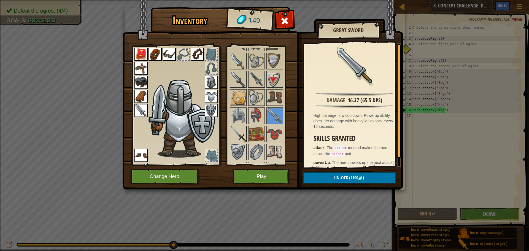
click at [243, 132] on img at bounding box center [238, 133] width 15 height 15
click at [270, 113] on img at bounding box center [274, 115] width 15 height 15
click at [241, 134] on img at bounding box center [238, 133] width 15 height 15
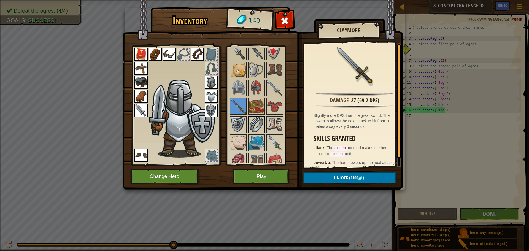
scroll to position [248, 0]
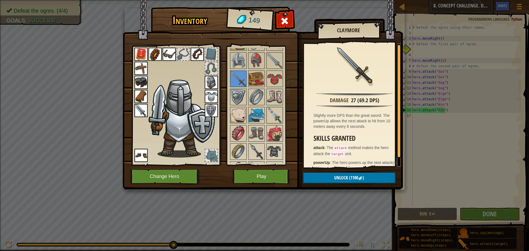
click at [272, 111] on img at bounding box center [274, 114] width 15 height 15
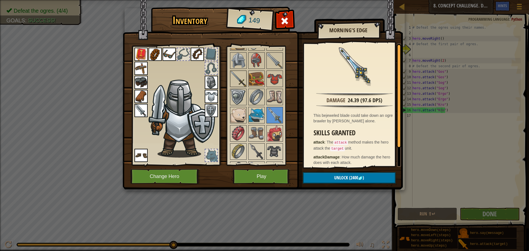
click at [236, 82] on img at bounding box center [238, 78] width 15 height 15
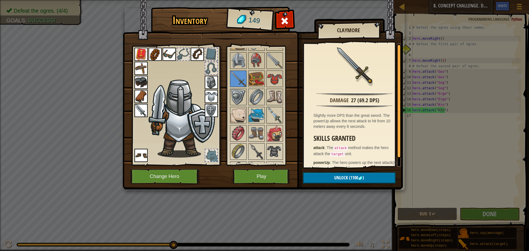
click at [277, 111] on img at bounding box center [274, 114] width 15 height 15
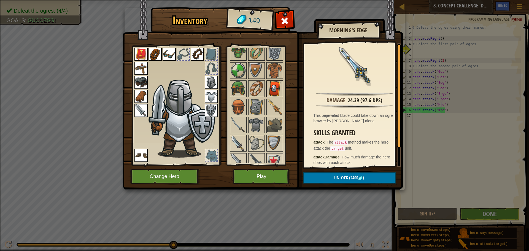
scroll to position [110, 0]
click at [275, 111] on img at bounding box center [274, 107] width 15 height 15
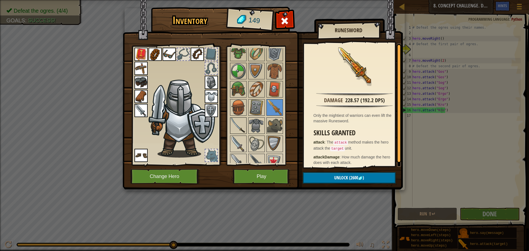
click at [236, 120] on img at bounding box center [238, 125] width 15 height 15
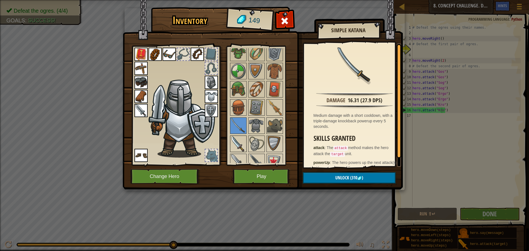
click at [237, 140] on img at bounding box center [238, 143] width 15 height 15
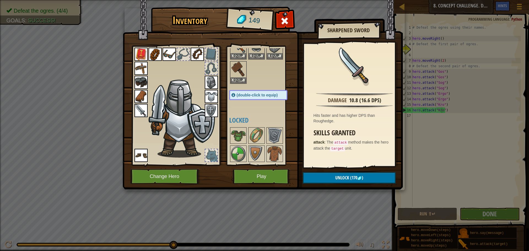
scroll to position [0, 0]
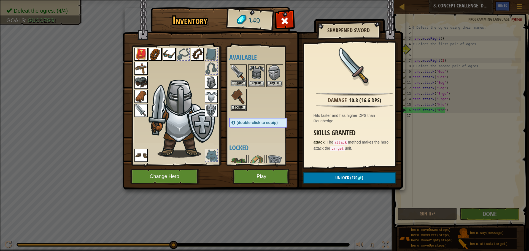
click at [239, 67] on img at bounding box center [238, 72] width 15 height 15
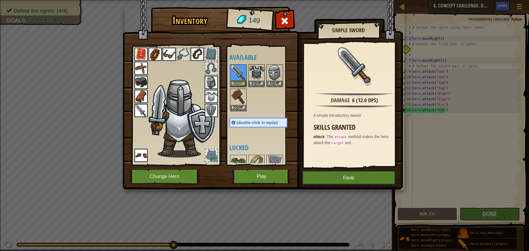
click at [139, 108] on img at bounding box center [140, 110] width 13 height 13
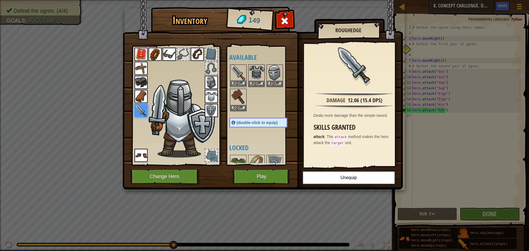
click at [237, 70] on img at bounding box center [238, 72] width 15 height 15
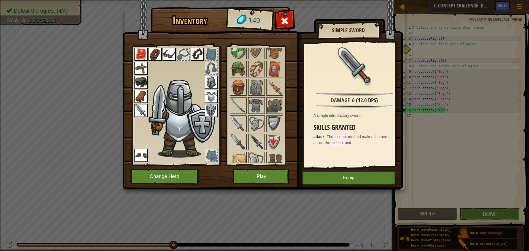
scroll to position [138, 0]
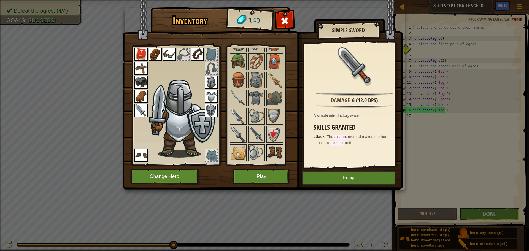
click at [270, 151] on img at bounding box center [274, 152] width 15 height 15
